Goal: Transaction & Acquisition: Purchase product/service

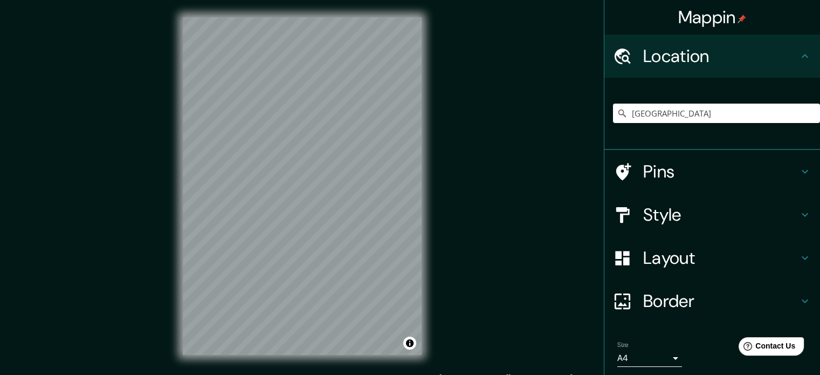
type input "[GEOGRAPHIC_DATA]"
click at [501, 120] on div "Mappin Location México México México La Pampanga, Filipinas Mexico Misuri, Esta…" at bounding box center [410, 194] width 820 height 389
click at [684, 181] on h4 "Pins" at bounding box center [720, 172] width 155 height 22
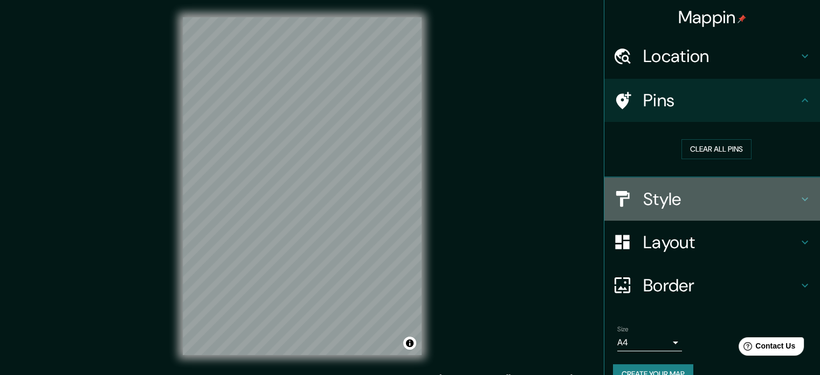
click at [681, 198] on h4 "Style" at bounding box center [720, 199] width 155 height 22
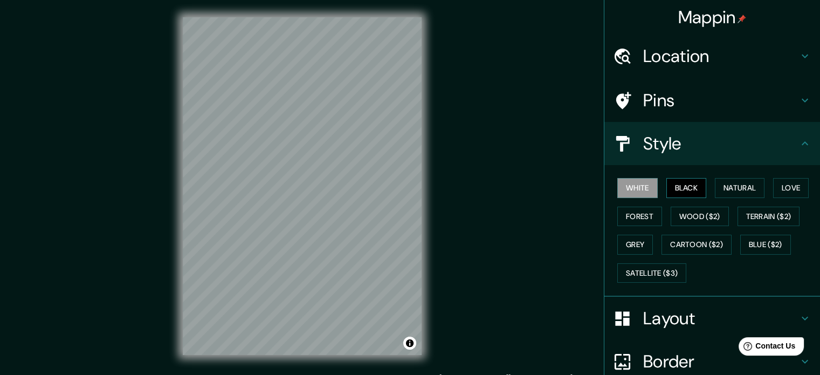
click at [686, 186] on button "Black" at bounding box center [687, 188] width 40 height 20
click at [697, 211] on button "Wood ($2)" at bounding box center [700, 217] width 58 height 20
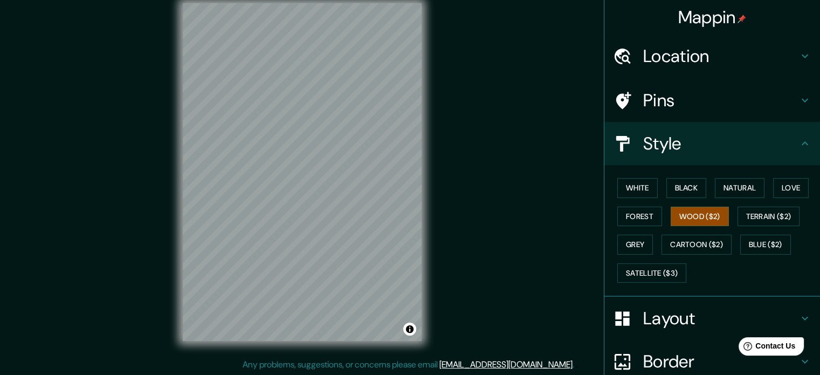
scroll to position [12, 0]
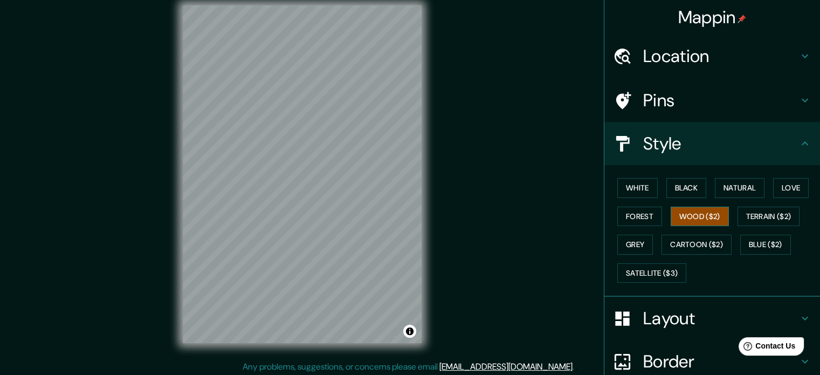
click at [696, 215] on button "Wood ($2)" at bounding box center [700, 217] width 58 height 20
click at [727, 65] on h4 "Location" at bounding box center [720, 56] width 155 height 22
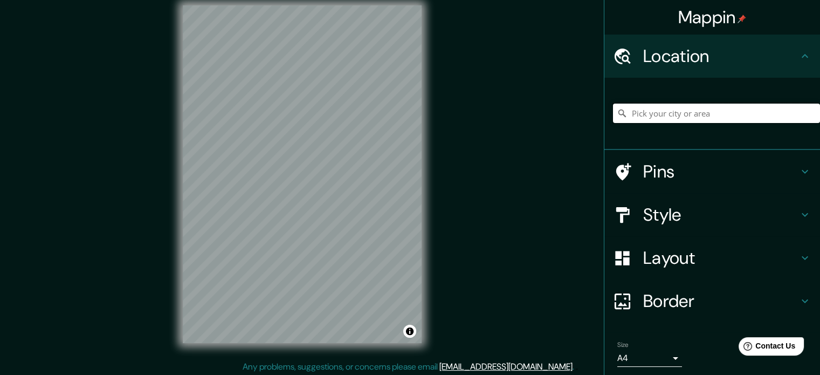
click at [714, 111] on input "Pick your city or area" at bounding box center [716, 113] width 207 height 19
type input "B"
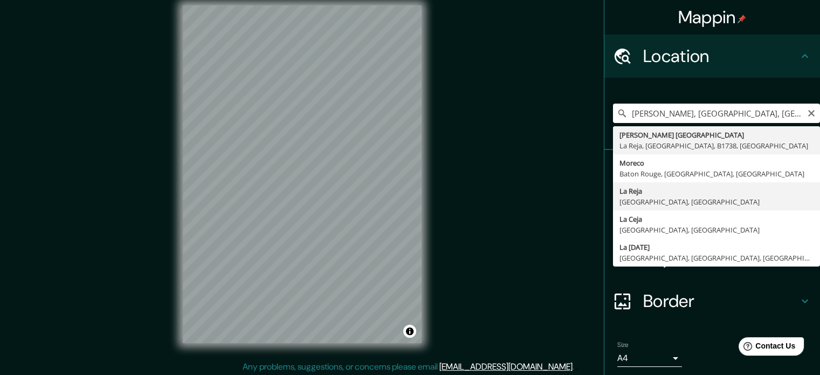
type input "La Reja, [GEOGRAPHIC_DATA], [GEOGRAPHIC_DATA]"
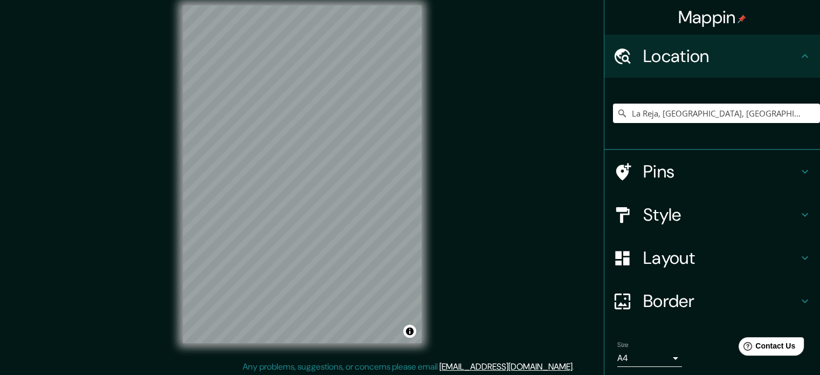
click at [675, 215] on h4 "Style" at bounding box center [720, 215] width 155 height 22
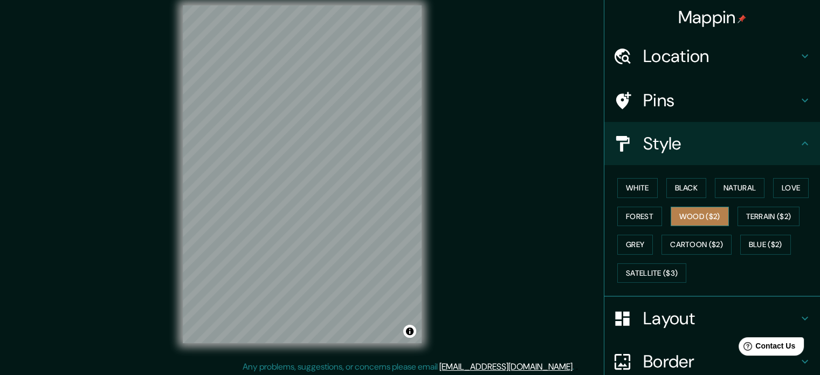
click at [708, 216] on button "Wood ($2)" at bounding box center [700, 217] width 58 height 20
click at [626, 245] on button "Grey" at bounding box center [636, 245] width 36 height 20
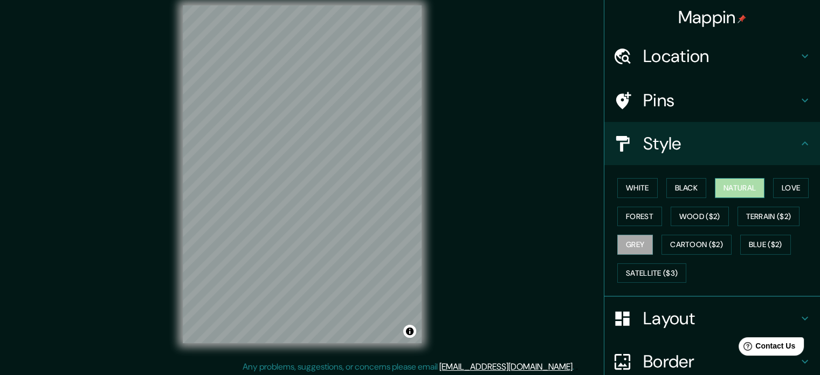
click at [715, 189] on button "Natural" at bounding box center [740, 188] width 50 height 20
click at [667, 190] on button "Black" at bounding box center [687, 188] width 40 height 20
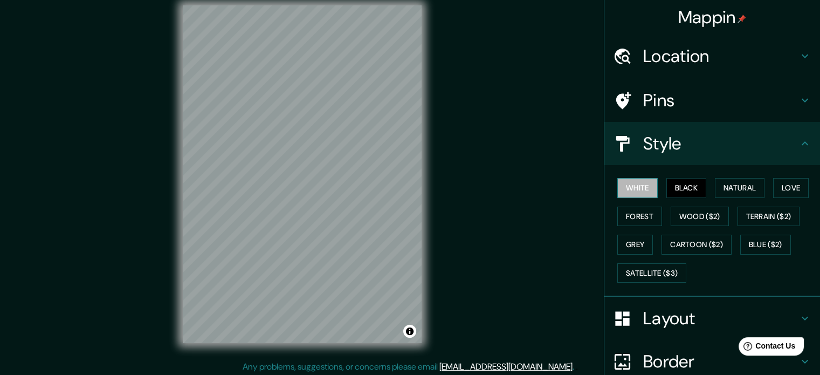
click at [643, 188] on button "White" at bounding box center [638, 188] width 40 height 20
click at [786, 181] on button "Love" at bounding box center [791, 188] width 36 height 20
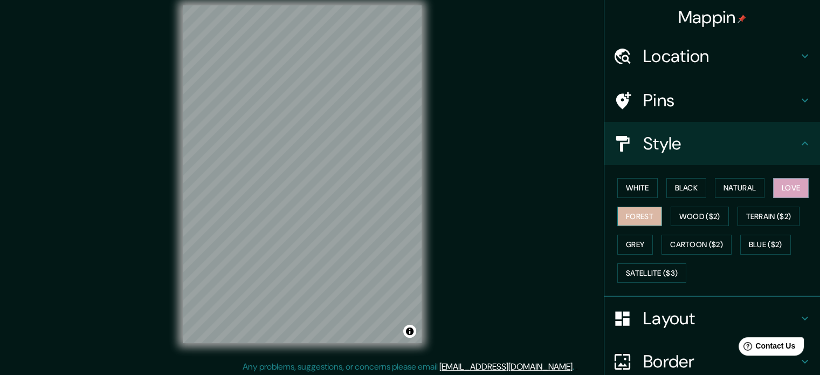
click at [647, 214] on button "Forest" at bounding box center [640, 217] width 45 height 20
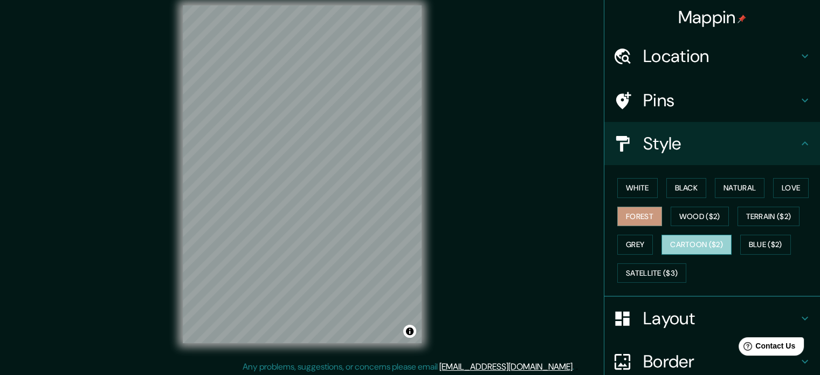
click at [704, 242] on button "Cartoon ($2)" at bounding box center [697, 245] width 70 height 20
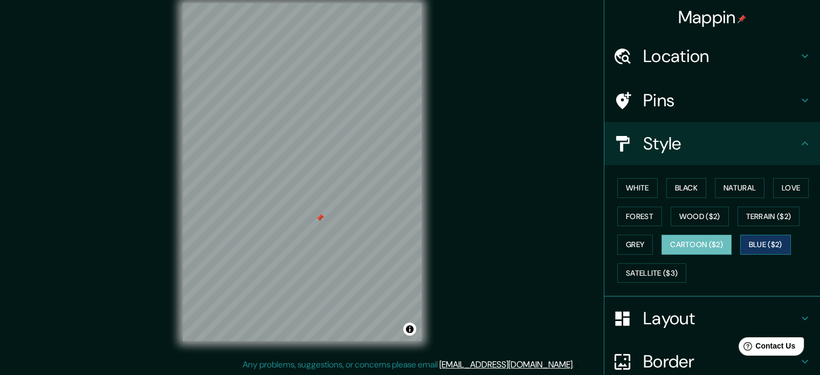
click at [748, 249] on button "Blue ($2)" at bounding box center [766, 245] width 51 height 20
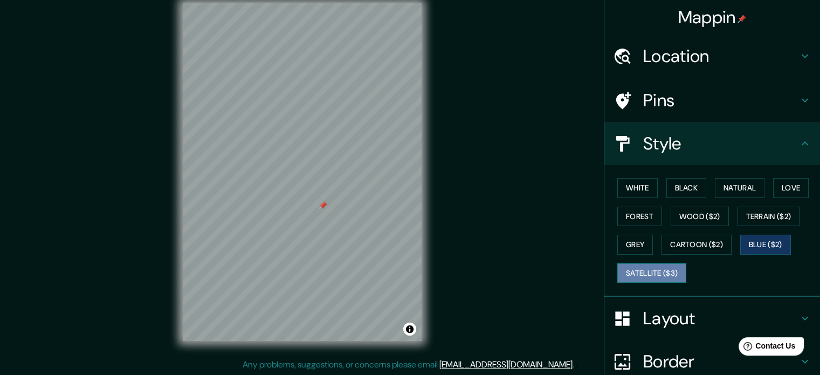
click at [629, 273] on button "Satellite ($3)" at bounding box center [652, 273] width 69 height 20
click at [741, 246] on button "Blue ($2)" at bounding box center [766, 245] width 51 height 20
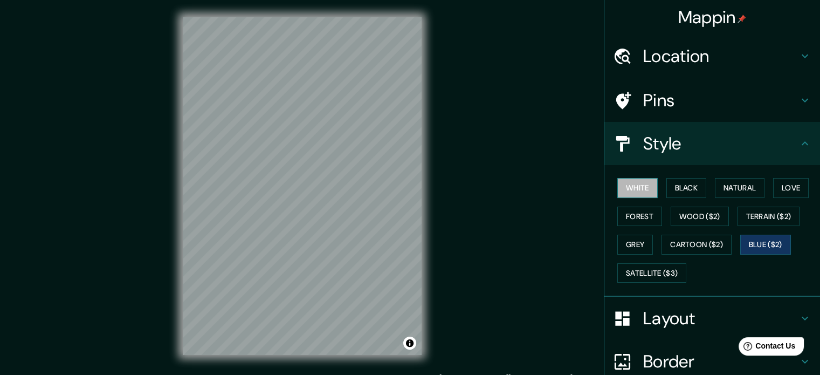
click at [636, 185] on button "White" at bounding box center [638, 188] width 40 height 20
click at [673, 215] on button "Wood ($2)" at bounding box center [700, 217] width 58 height 20
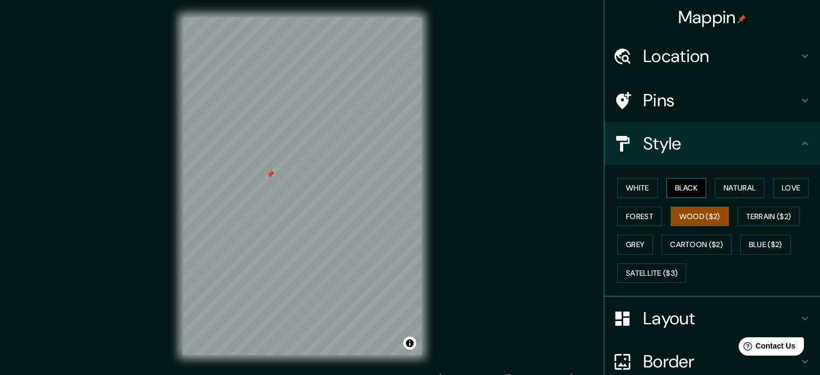
click at [675, 189] on button "Black" at bounding box center [687, 188] width 40 height 20
click at [623, 189] on button "White" at bounding box center [638, 188] width 40 height 20
click at [704, 328] on div "Layout" at bounding box center [713, 318] width 216 height 43
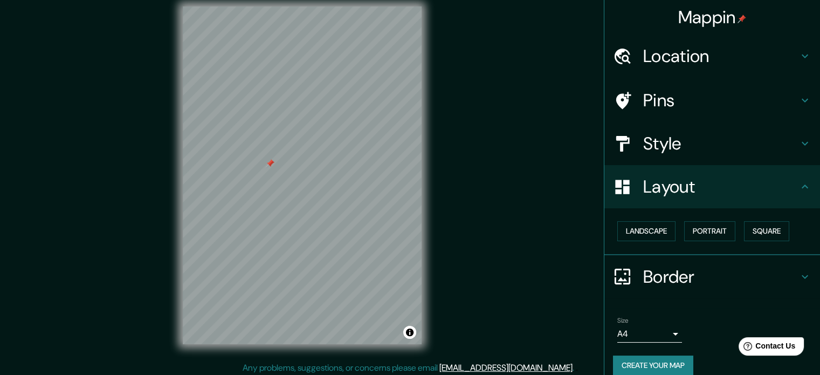
scroll to position [14, 0]
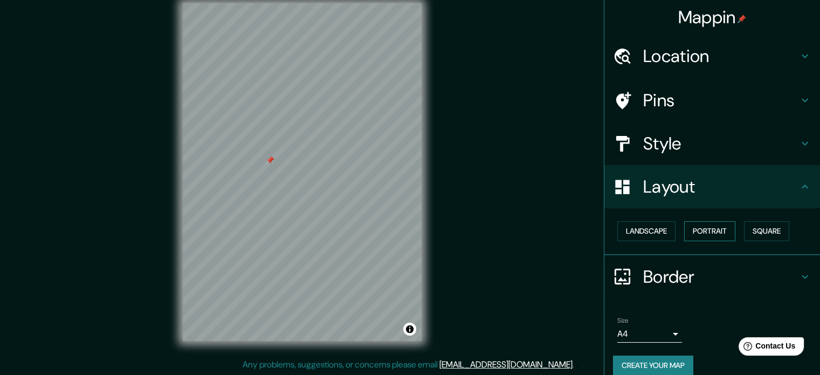
click at [720, 236] on button "Portrait" at bounding box center [709, 231] width 51 height 20
click at [711, 241] on div "Landscape [GEOGRAPHIC_DATA]" at bounding box center [716, 231] width 207 height 29
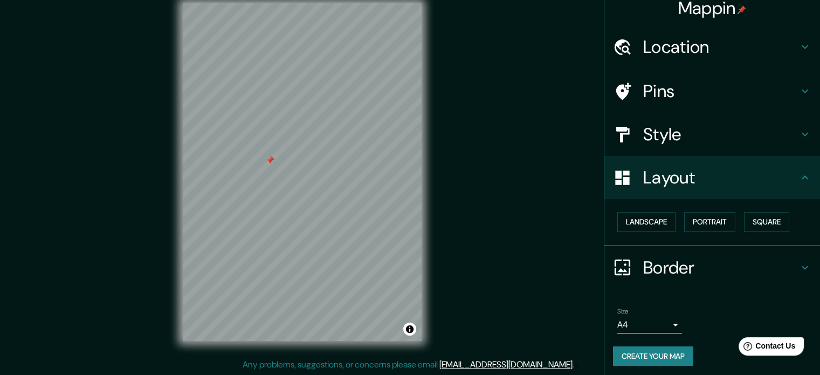
scroll to position [12, 0]
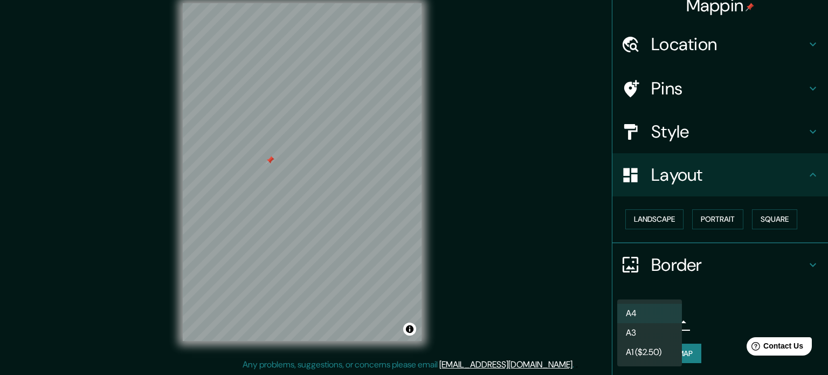
click at [672, 318] on body "Mappin Location [GEOGRAPHIC_DATA], [GEOGRAPHIC_DATA], [GEOGRAPHIC_DATA] Pins St…" at bounding box center [414, 173] width 828 height 375
click at [673, 326] on li "A3" at bounding box center [650, 332] width 65 height 19
click at [656, 328] on body "Mappin Location [GEOGRAPHIC_DATA], [GEOGRAPHIC_DATA], [GEOGRAPHIC_DATA] Pins St…" at bounding box center [414, 173] width 828 height 375
click at [649, 317] on li "A4" at bounding box center [650, 313] width 65 height 19
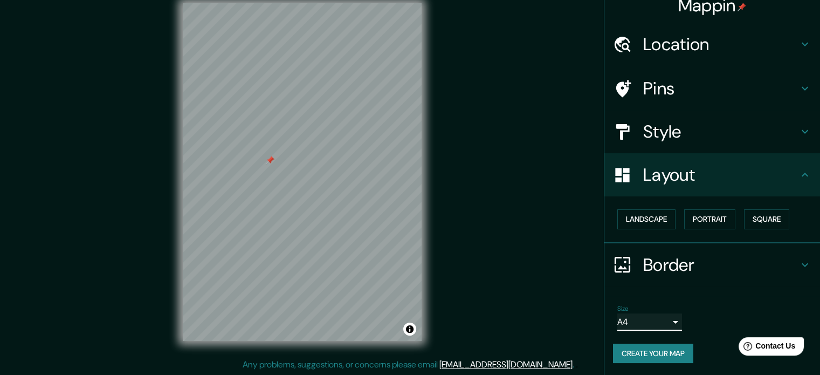
scroll to position [0, 0]
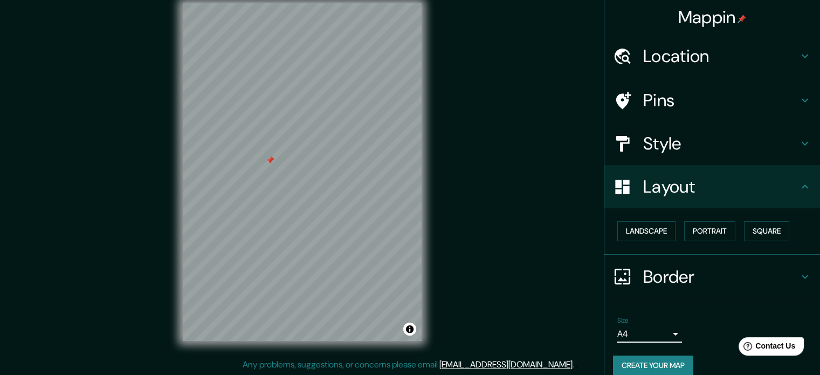
click at [718, 101] on h4 "Pins" at bounding box center [720, 101] width 155 height 22
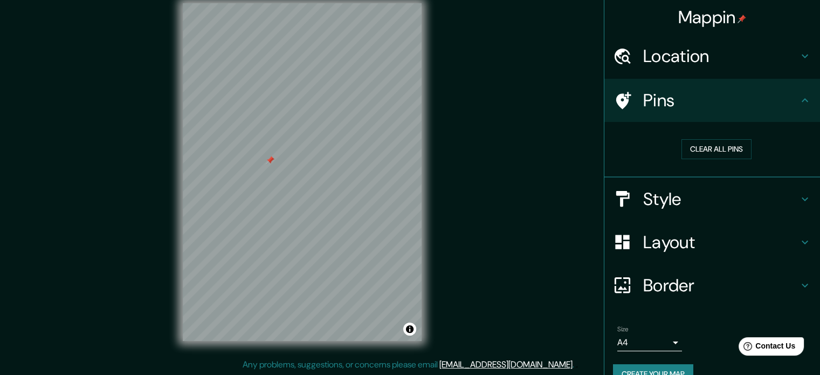
click at [720, 191] on h4 "Style" at bounding box center [720, 199] width 155 height 22
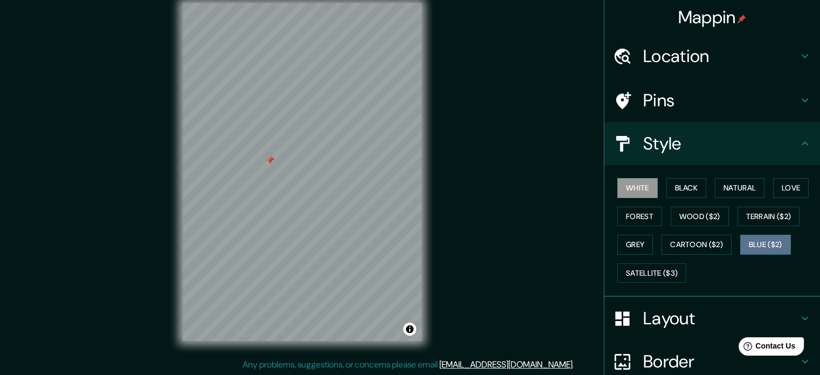
click at [748, 240] on button "Blue ($2)" at bounding box center [766, 245] width 51 height 20
click at [521, 166] on div "Mappin Location [GEOGRAPHIC_DATA], [GEOGRAPHIC_DATA], [GEOGRAPHIC_DATA] Pins St…" at bounding box center [410, 180] width 820 height 389
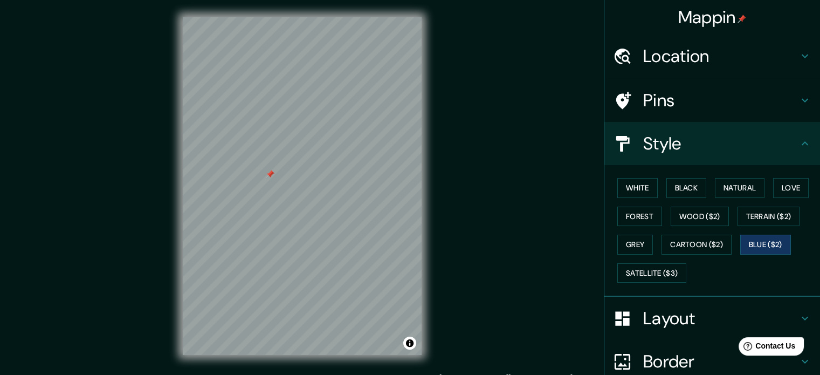
scroll to position [14, 0]
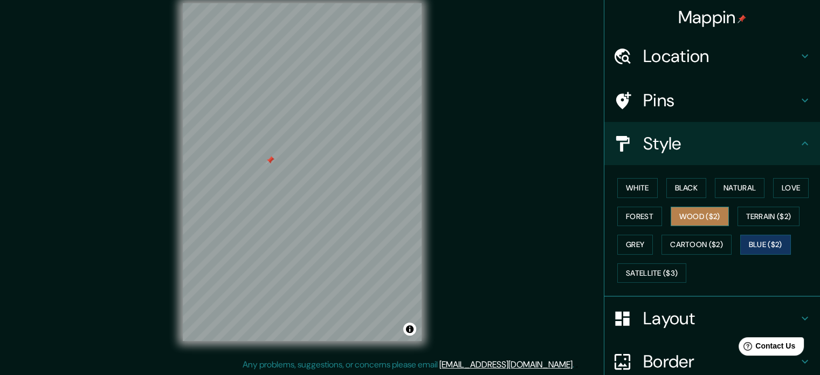
click at [707, 217] on button "Wood ($2)" at bounding box center [700, 217] width 58 height 20
click at [451, 201] on div "Mappin Location [GEOGRAPHIC_DATA], [GEOGRAPHIC_DATA], [GEOGRAPHIC_DATA] Pins St…" at bounding box center [410, 180] width 820 height 389
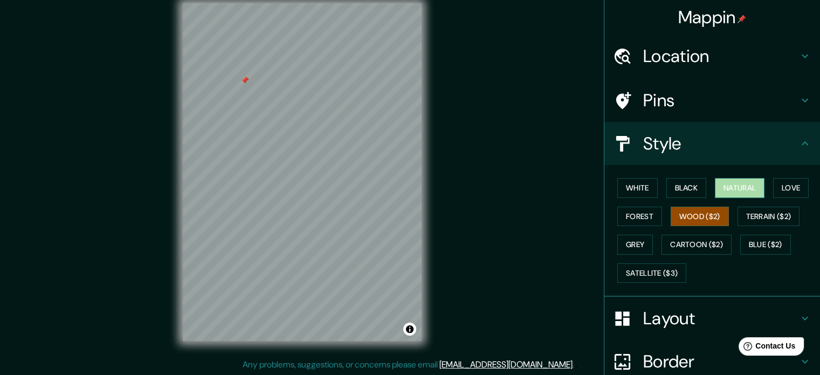
click at [720, 184] on button "Natural" at bounding box center [740, 188] width 50 height 20
click at [527, 256] on div "Mappin Location [GEOGRAPHIC_DATA], [GEOGRAPHIC_DATA], [GEOGRAPHIC_DATA] Pins St…" at bounding box center [410, 180] width 820 height 389
click at [745, 192] on button "Natural" at bounding box center [740, 188] width 50 height 20
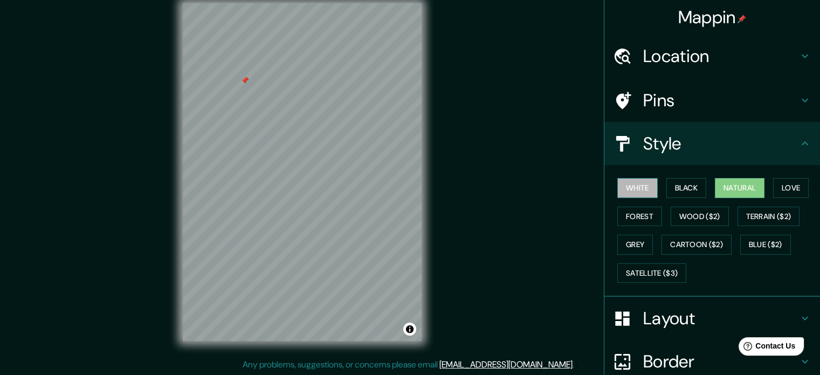
click at [639, 186] on button "White" at bounding box center [638, 188] width 40 height 20
click at [744, 191] on button "Natural" at bounding box center [740, 188] width 50 height 20
click at [739, 218] on button "Terrain ($2)" at bounding box center [769, 217] width 63 height 20
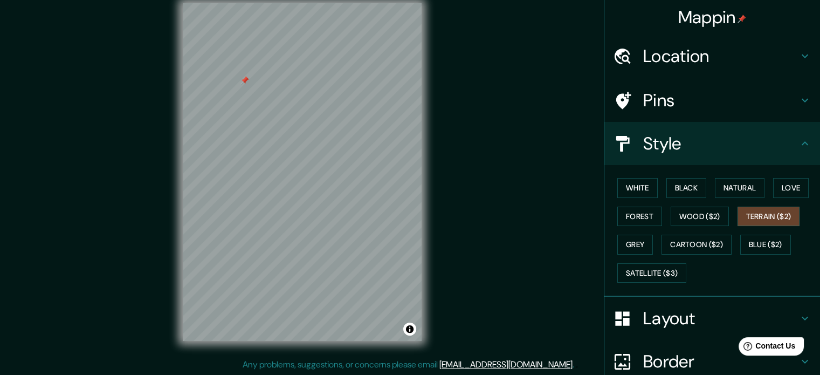
click at [511, 254] on div "Mappin Location [GEOGRAPHIC_DATA], [GEOGRAPHIC_DATA], [GEOGRAPHIC_DATA] Pins St…" at bounding box center [410, 180] width 820 height 389
